Goal: Task Accomplishment & Management: Manage account settings

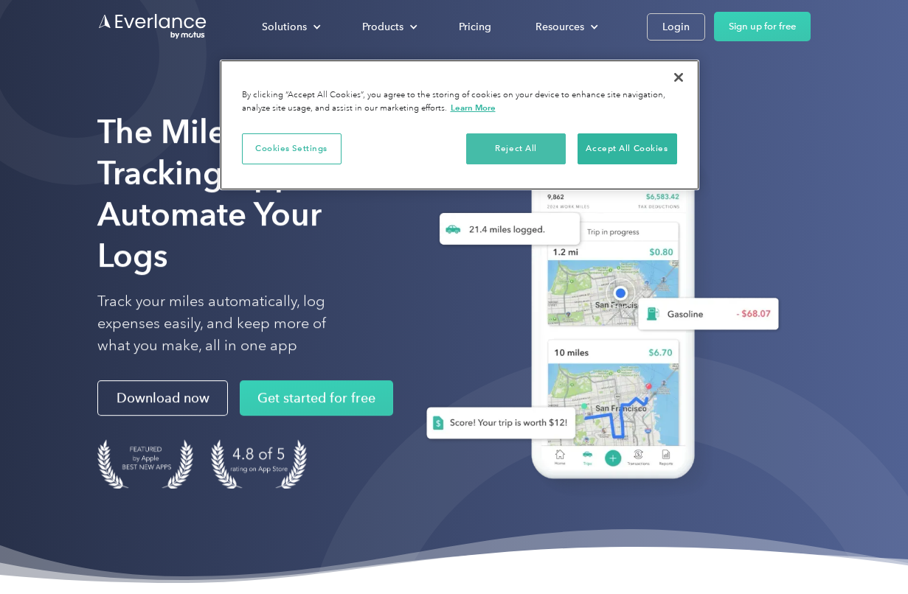
click at [508, 139] on button "Reject All" at bounding box center [516, 148] width 100 height 31
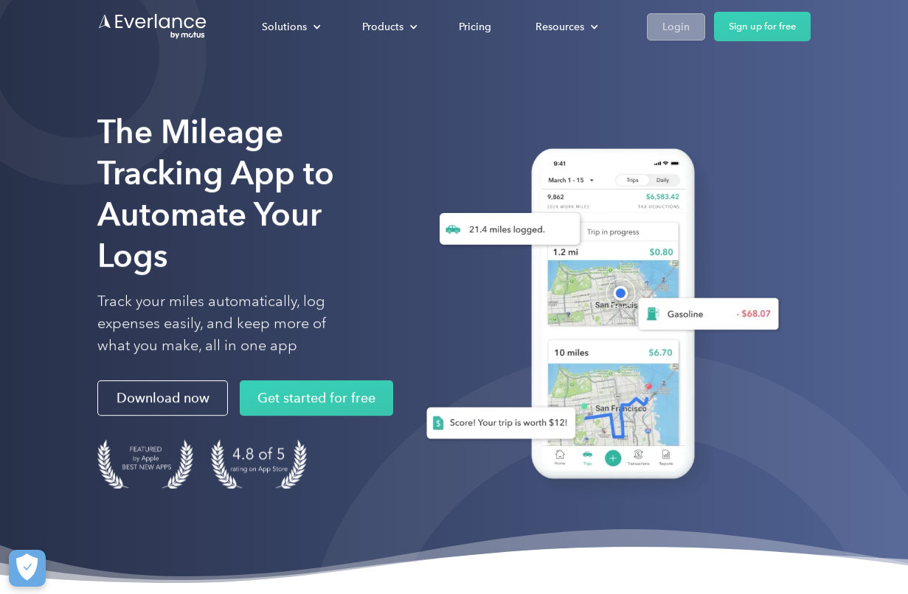
click at [692, 27] on link "Login" at bounding box center [676, 26] width 58 height 27
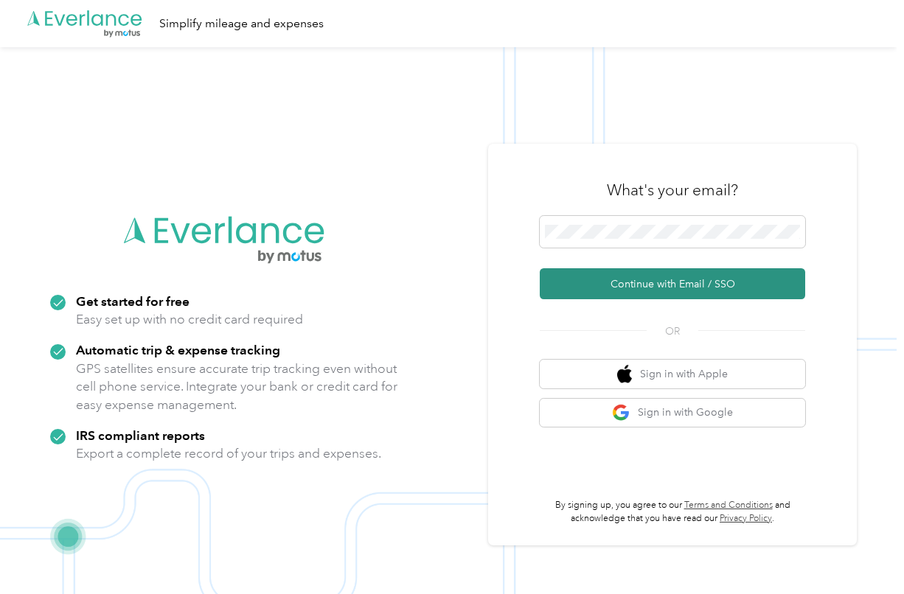
click at [639, 289] on button "Continue with Email / SSO" at bounding box center [672, 283] width 265 height 31
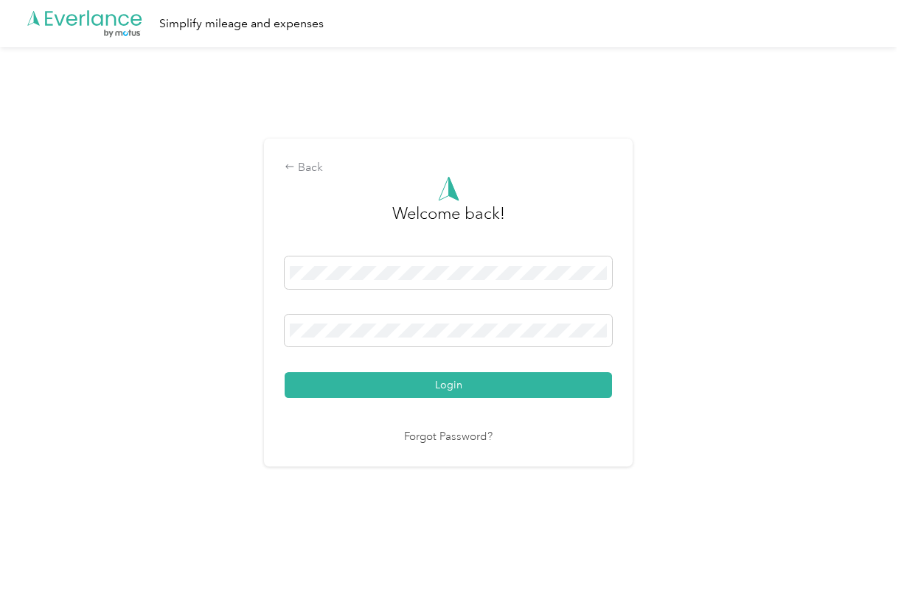
click at [452, 386] on button "Login" at bounding box center [448, 385] width 327 height 26
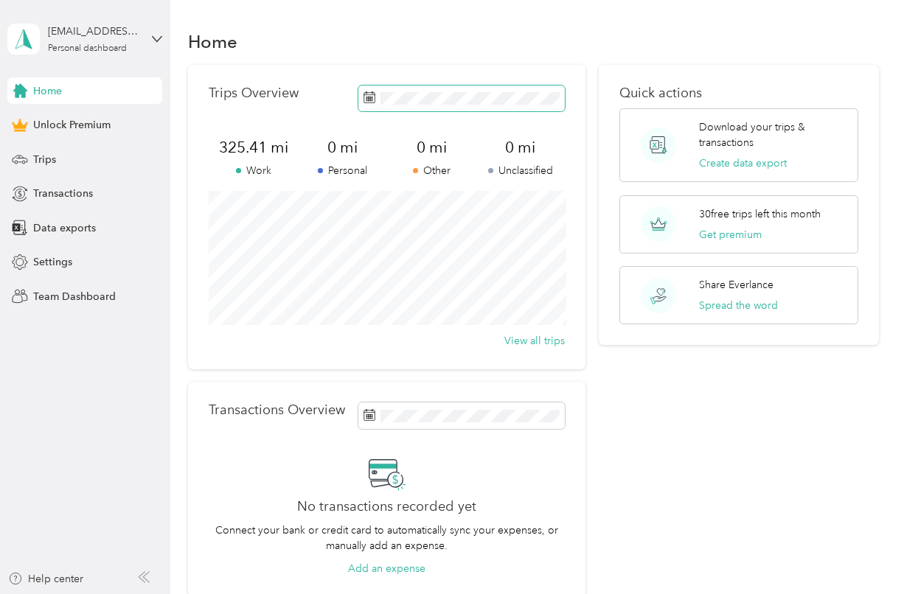
click at [419, 106] on span at bounding box center [461, 99] width 206 height 26
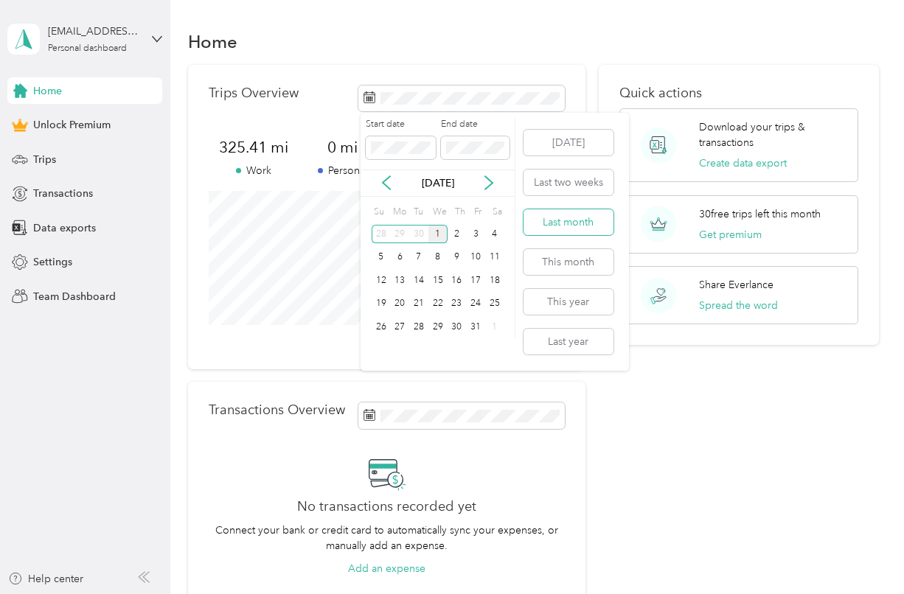
click at [555, 218] on button "Last month" at bounding box center [569, 222] width 90 height 26
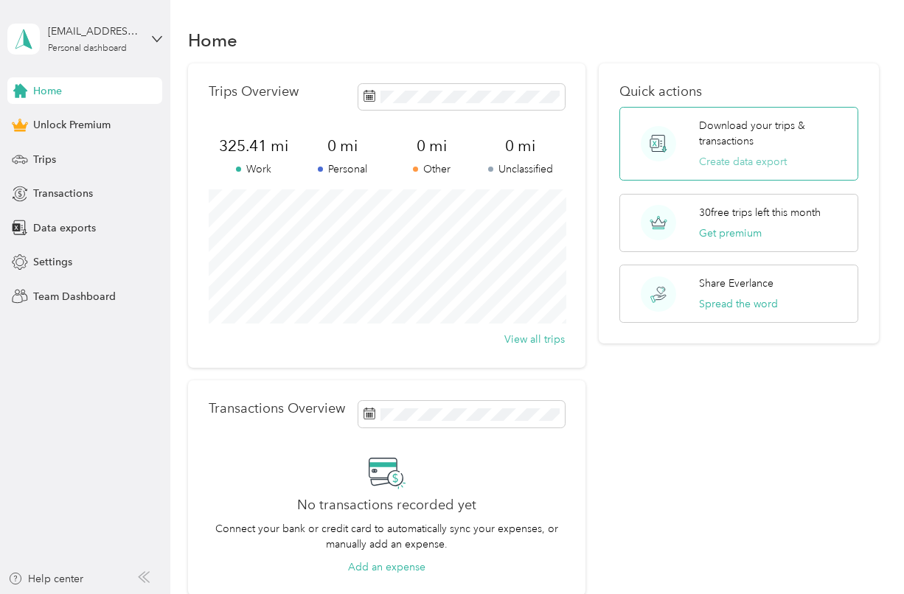
click at [726, 165] on button "Create data export" at bounding box center [743, 161] width 88 height 15
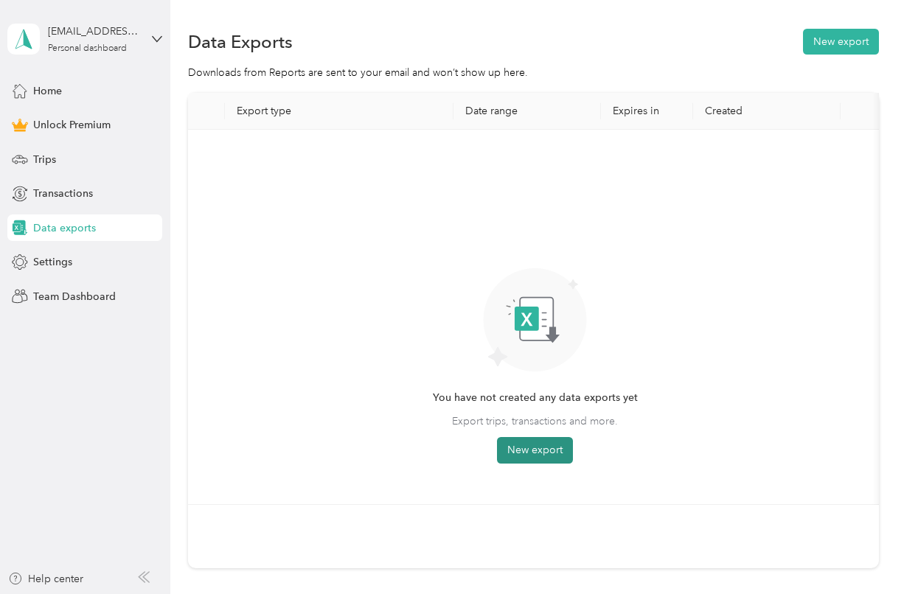
click at [538, 445] on button "New export" at bounding box center [535, 450] width 76 height 27
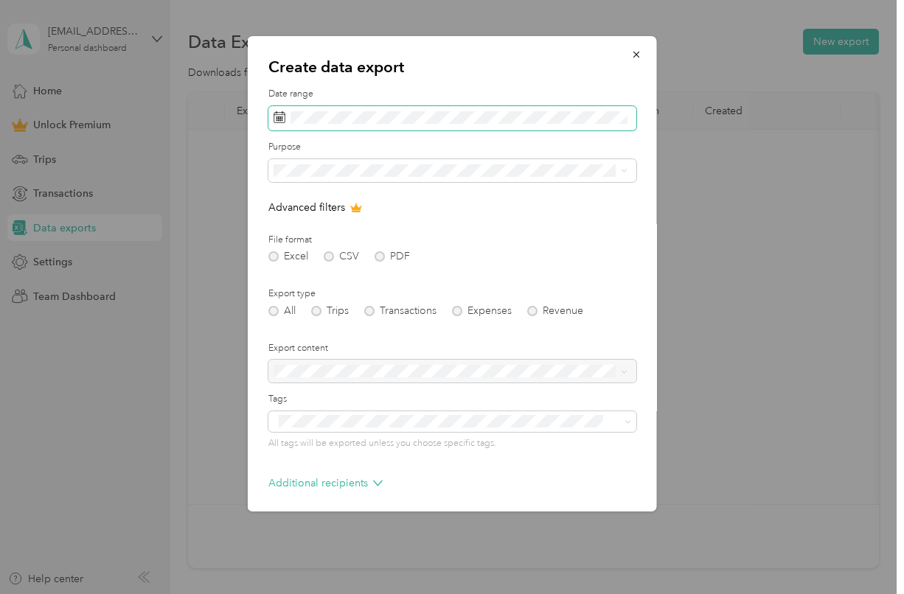
click at [293, 125] on span at bounding box center [452, 118] width 368 height 25
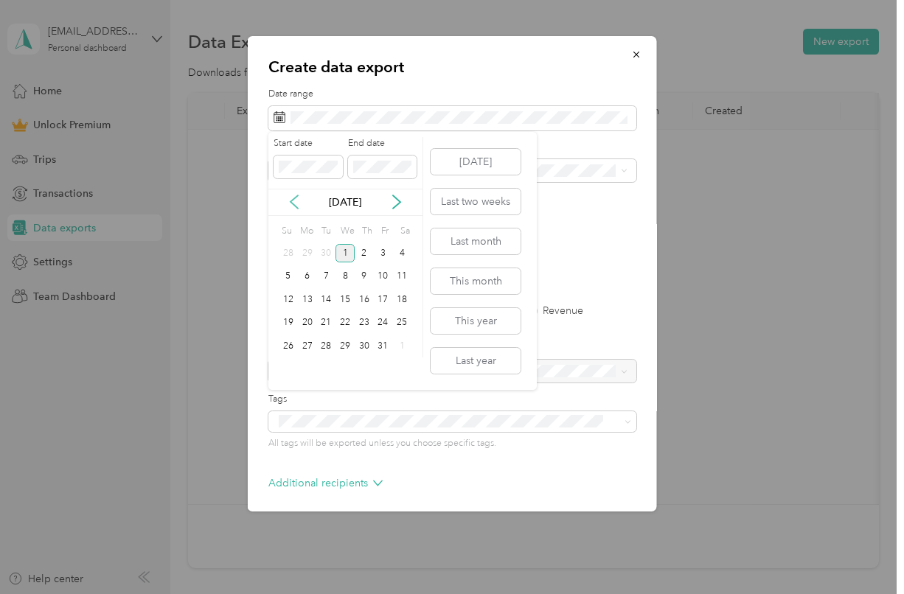
click at [291, 195] on icon at bounding box center [294, 202] width 15 height 15
click at [305, 251] on div "1" at bounding box center [307, 253] width 19 height 18
click at [324, 344] on div "30" at bounding box center [325, 346] width 19 height 18
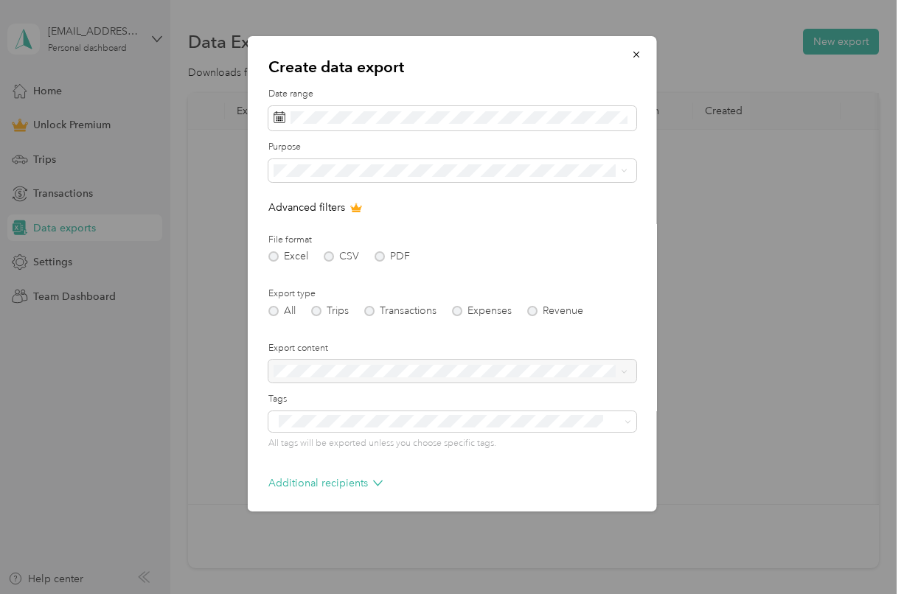
click at [378, 257] on div "Excel CSV PDF" at bounding box center [452, 256] width 368 height 10
click at [378, 255] on div "Excel CSV PDF" at bounding box center [452, 256] width 368 height 10
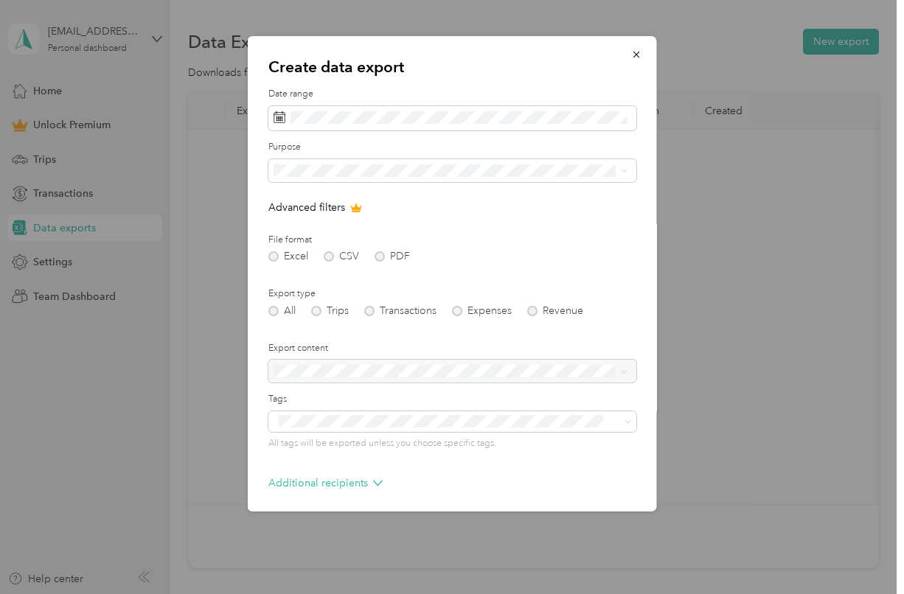
click at [492, 235] on label "File format" at bounding box center [452, 240] width 368 height 13
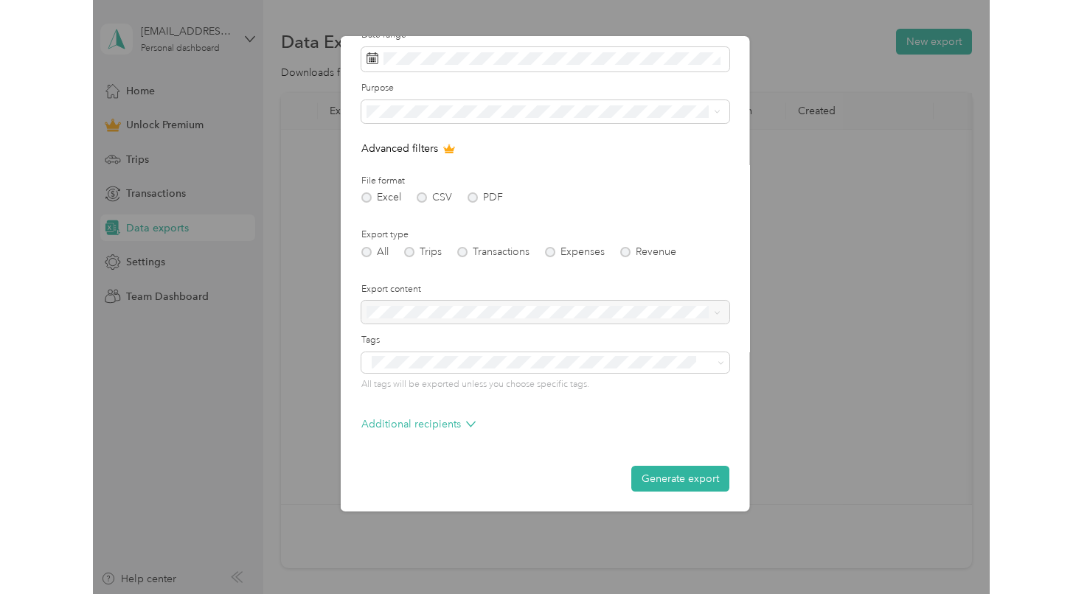
scroll to position [58, 0]
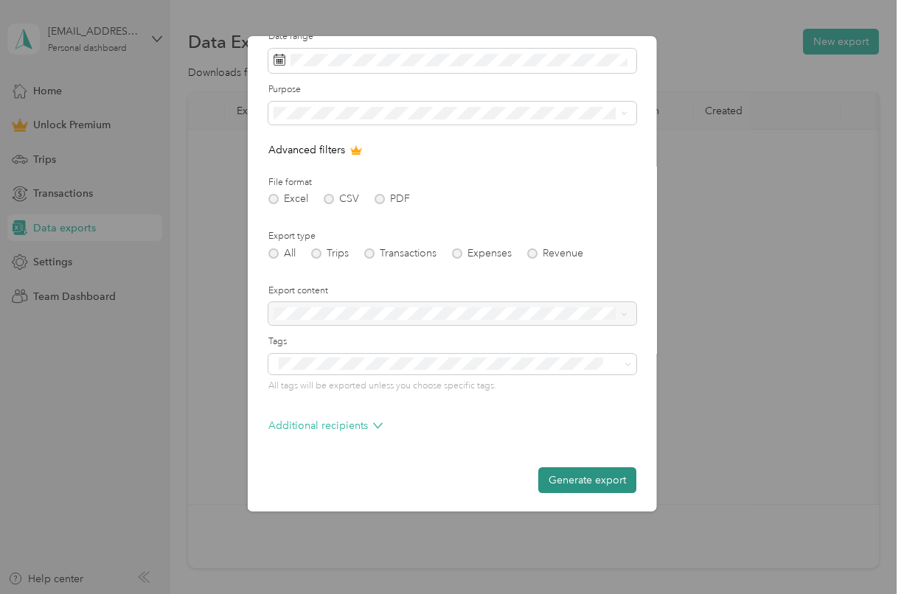
click at [574, 469] on button "Generate export" at bounding box center [587, 481] width 98 height 26
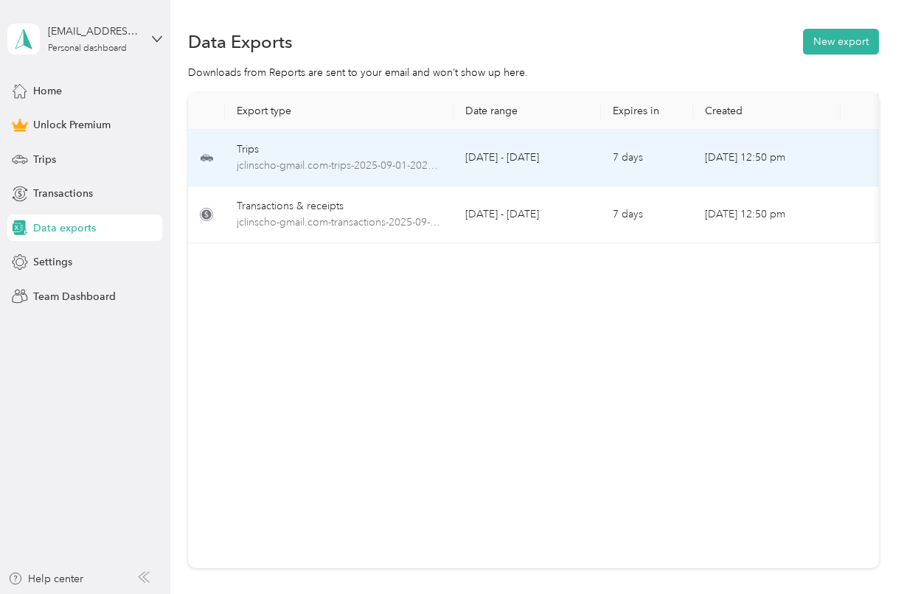
click at [535, 165] on td "September 1 - 30, 2025" at bounding box center [527, 158] width 147 height 57
click at [305, 168] on span "jclinscho-gmail.com-trips-2025-09-01-2025-09-30.xlsx" at bounding box center [339, 166] width 205 height 16
click at [311, 170] on span "jclinscho-gmail.com-trips-2025-09-01-2025-09-30.xlsx" at bounding box center [339, 166] width 205 height 16
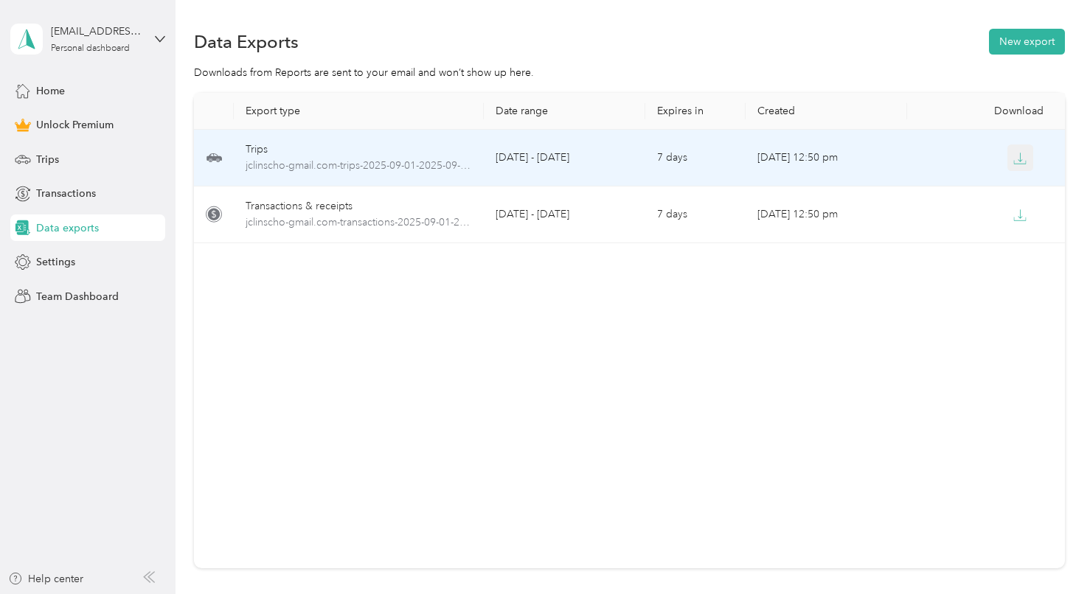
click at [903, 160] on icon "button" at bounding box center [1019, 158] width 13 height 13
